Goal: Find specific page/section: Find specific page/section

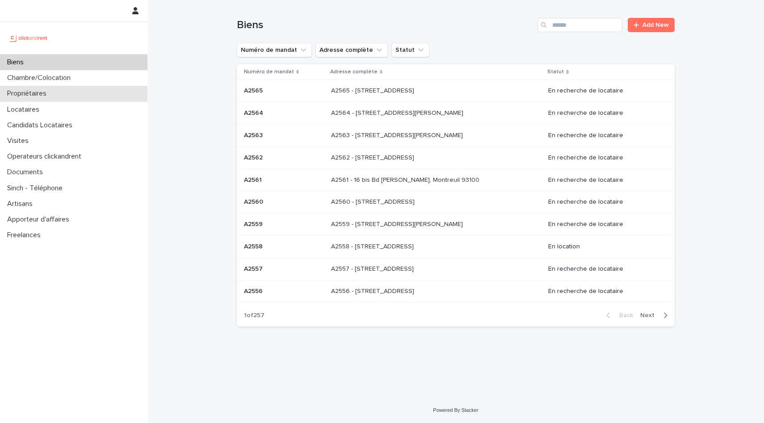
click at [91, 97] on div "Propriétaires" at bounding box center [74, 94] width 148 height 16
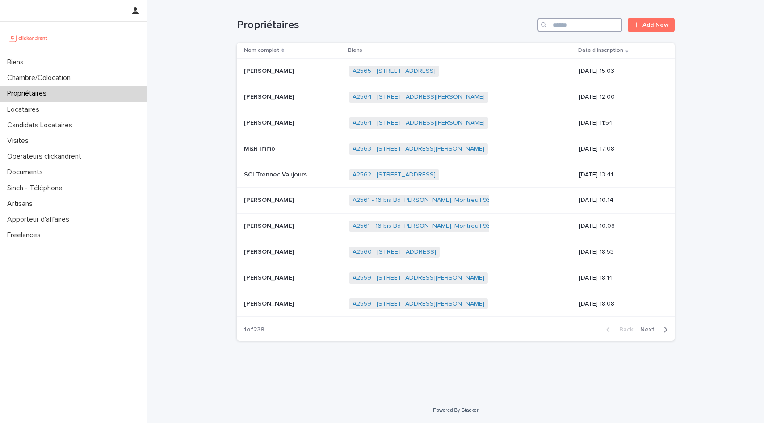
click at [561, 27] on input "Search" at bounding box center [580, 25] width 85 height 14
type input "*******"
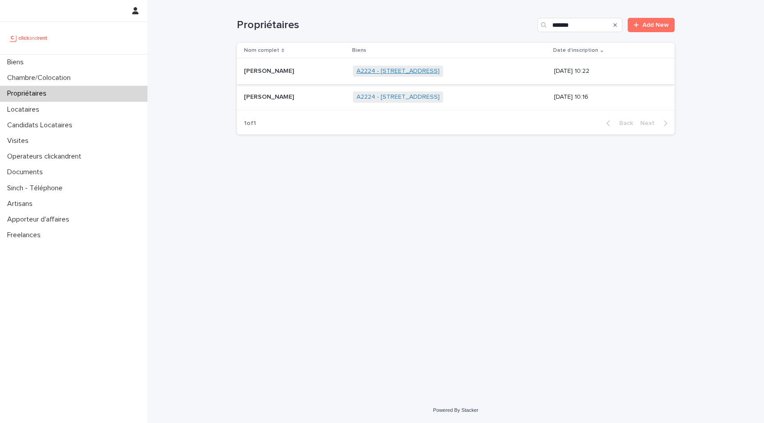
click at [368, 69] on link "A2224 - 151 Avenue de Versailles, Paris 75016" at bounding box center [398, 71] width 83 height 8
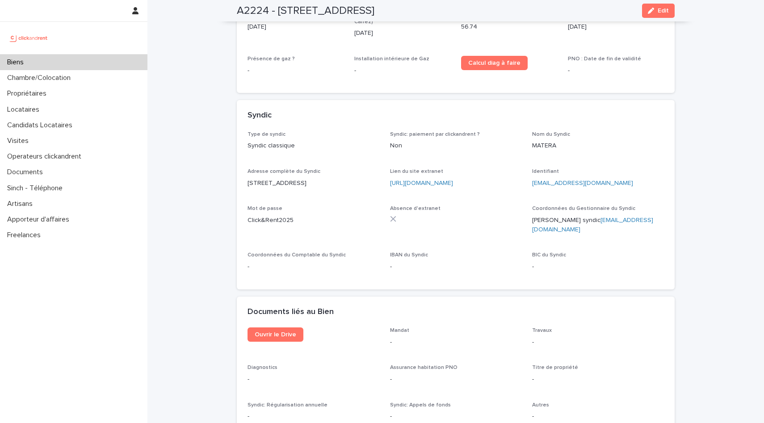
scroll to position [2382, 0]
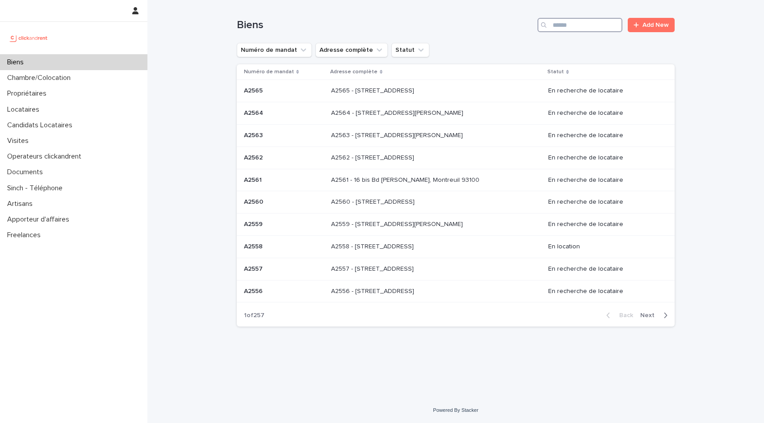
click at [595, 29] on input "Search" at bounding box center [580, 25] width 85 height 14
type input "****"
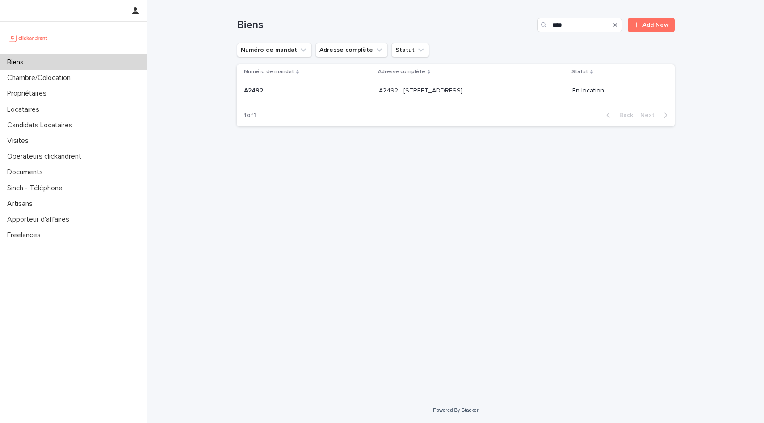
click at [471, 93] on p at bounding box center [453, 91] width 149 height 8
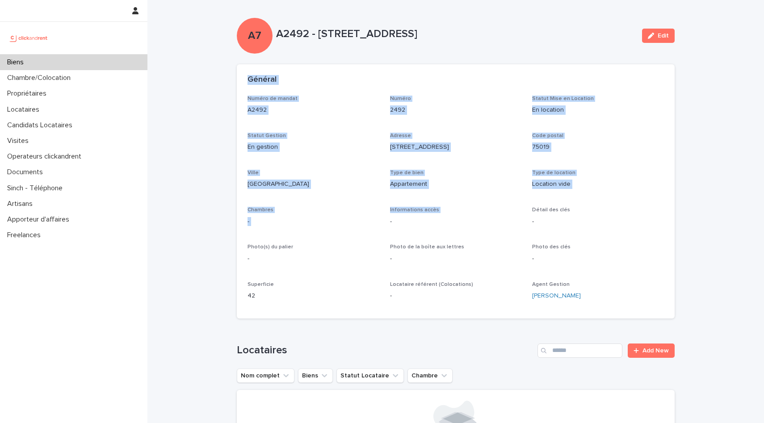
drag, startPoint x: 249, startPoint y: 73, endPoint x: 527, endPoint y: 221, distance: 314.4
click at [527, 221] on section "Général Numéro de mandat A2492 Numéro 2492 Statut Mise en Location En location …" at bounding box center [456, 191] width 438 height 254
click at [527, 221] on div "Numéro de mandat A2492 Numéro 2492 Statut Mise en Location En location Statut G…" at bounding box center [456, 202] width 417 height 212
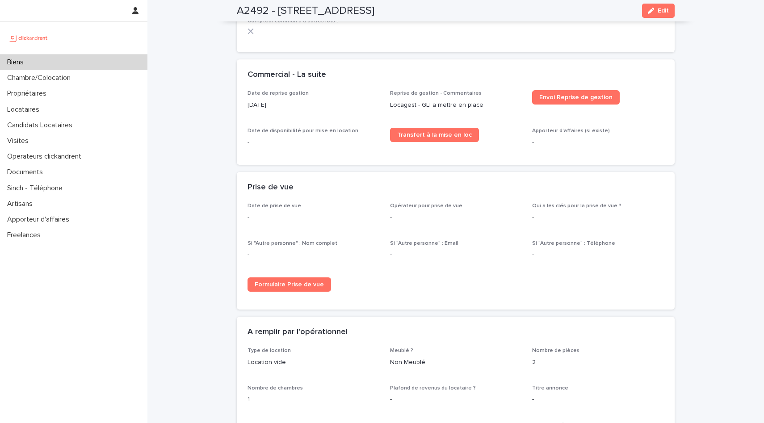
scroll to position [1228, 0]
